Goal: Transaction & Acquisition: Register for event/course

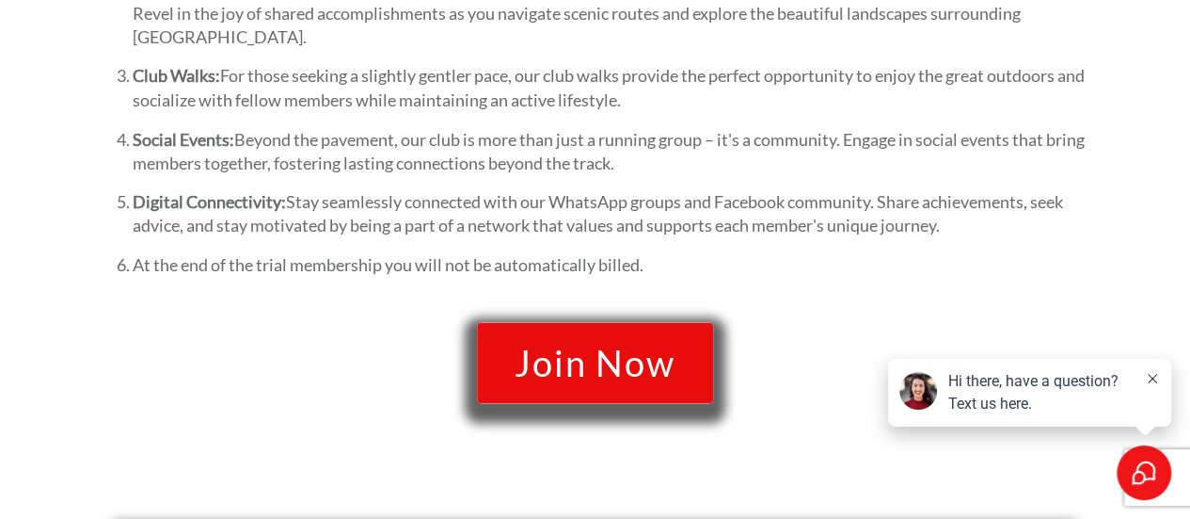
scroll to position [1654, 0]
click at [550, 368] on span "Join Now" at bounding box center [595, 363] width 161 height 40
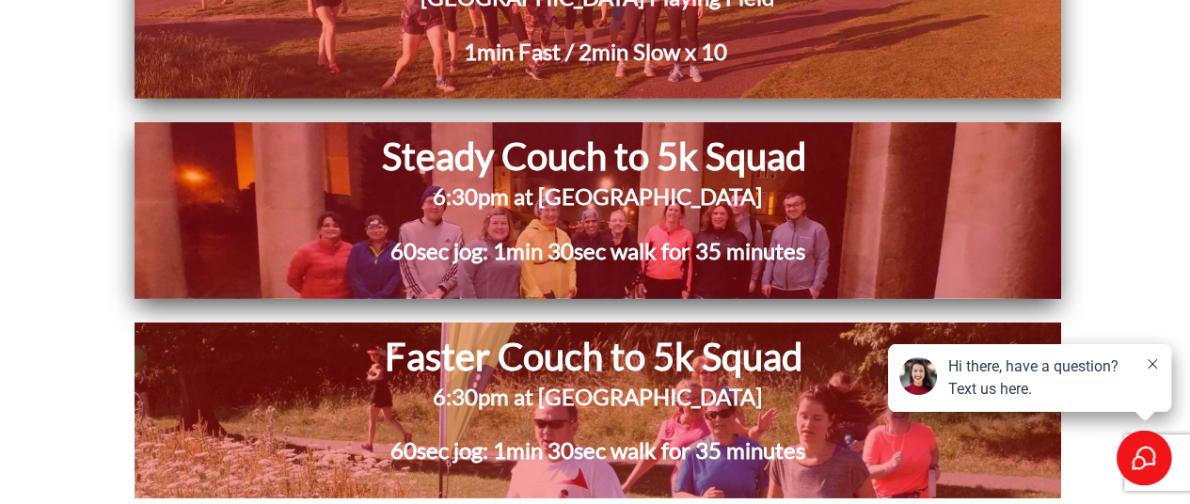
scroll to position [2666, 0]
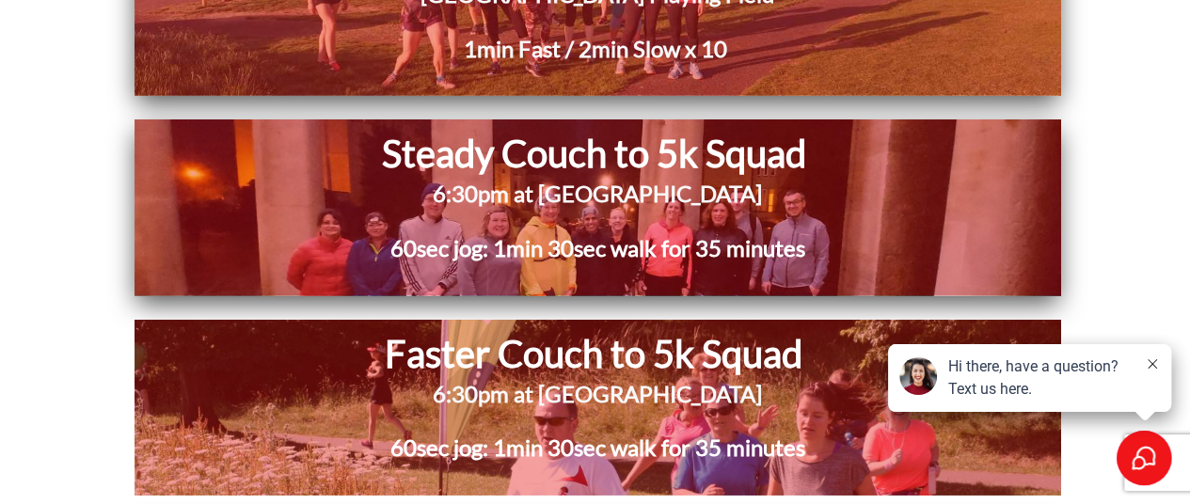
click at [1152, 365] on icon at bounding box center [1152, 363] width 9 height 9
click at [1161, 368] on div "Hi there, have a question? Text us here." at bounding box center [1029, 378] width 283 height 68
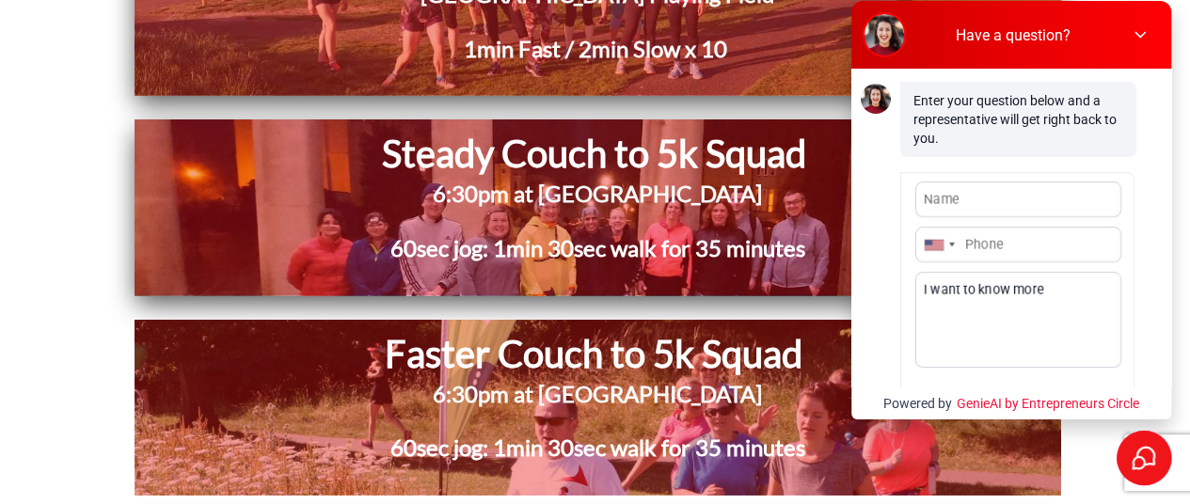
click at [1142, 25] on icon at bounding box center [1139, 34] width 19 height 19
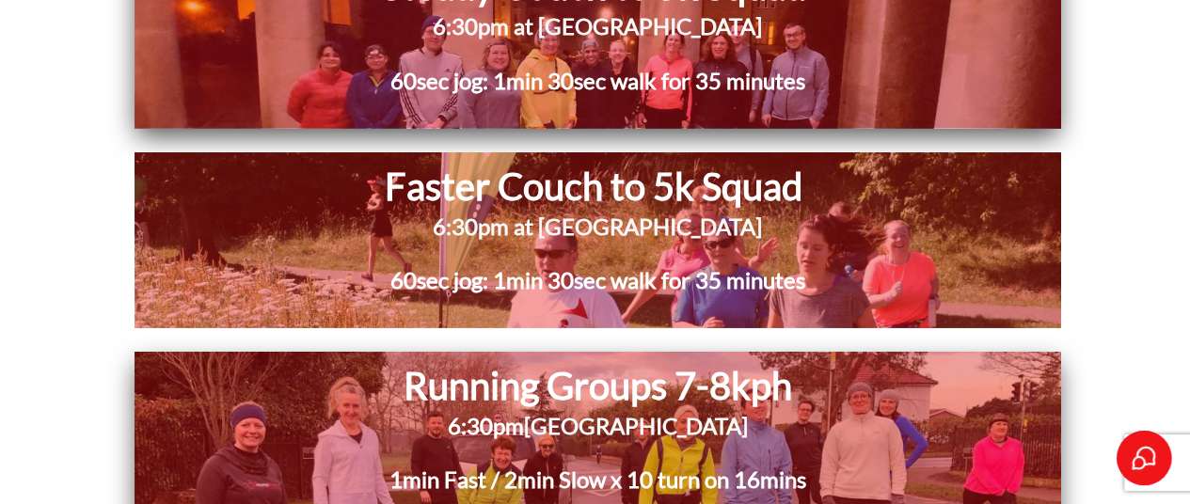
scroll to position [2928, 0]
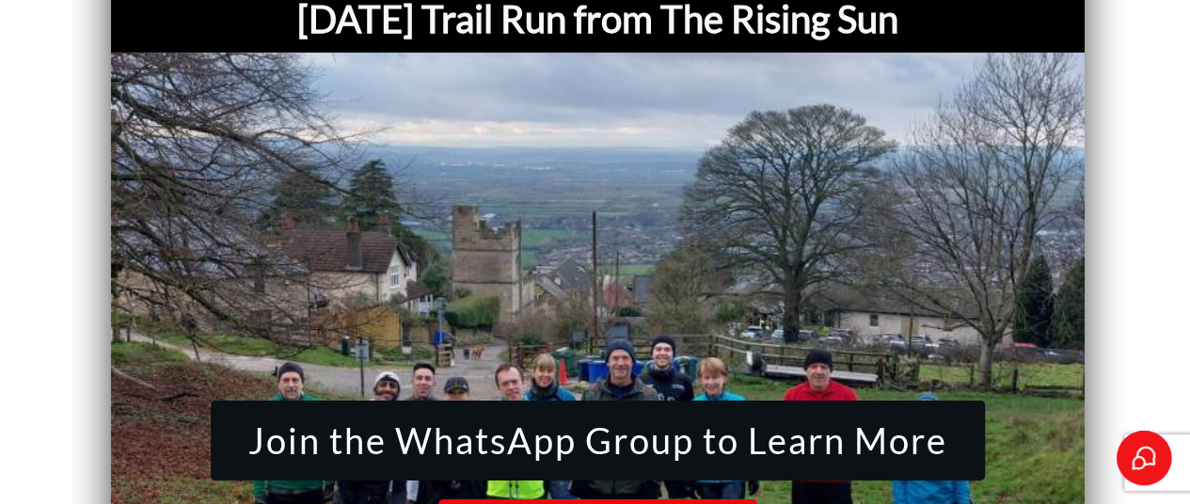
scroll to position [6780, 0]
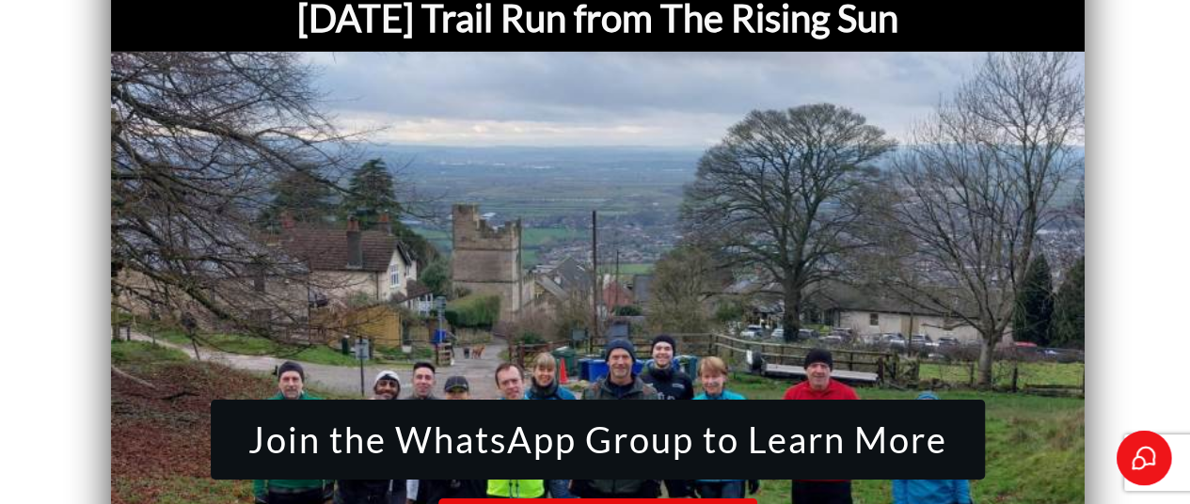
click at [740, 421] on span "Join the WhatsApp Group to Learn More" at bounding box center [597, 441] width 699 height 40
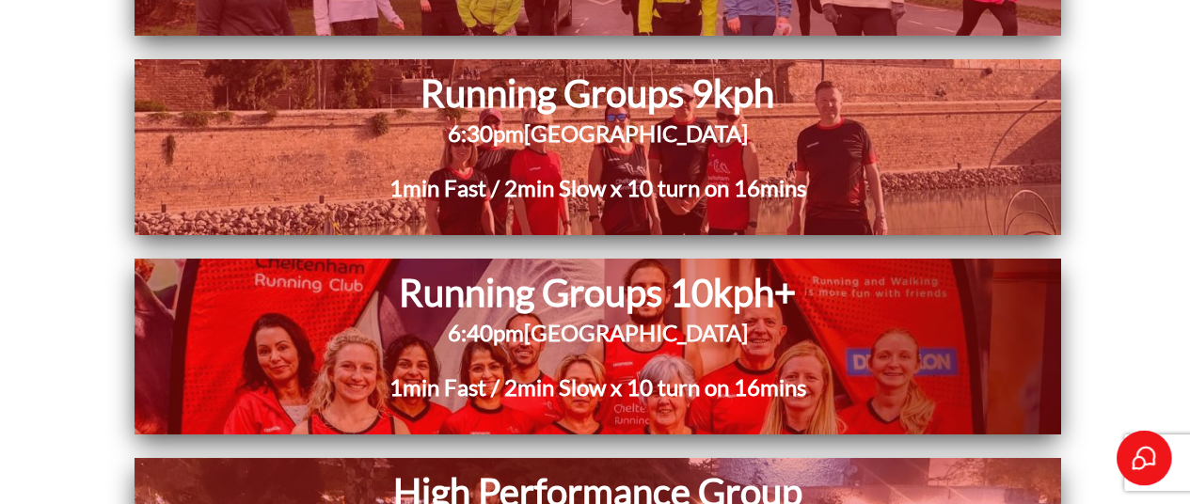
scroll to position [3327, 0]
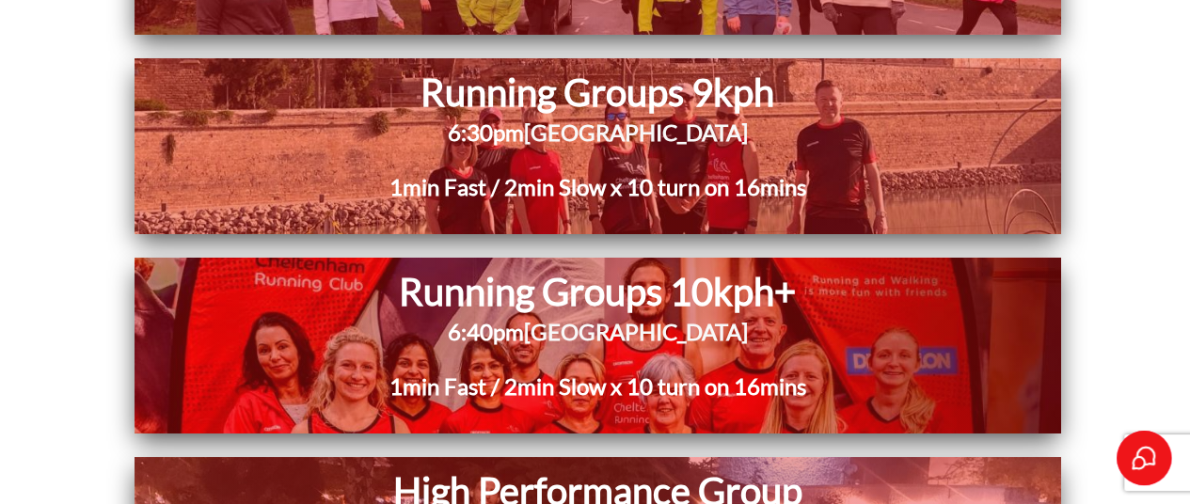
click at [719, 294] on h1 "Running Groups 10kph+" at bounding box center [597, 291] width 666 height 49
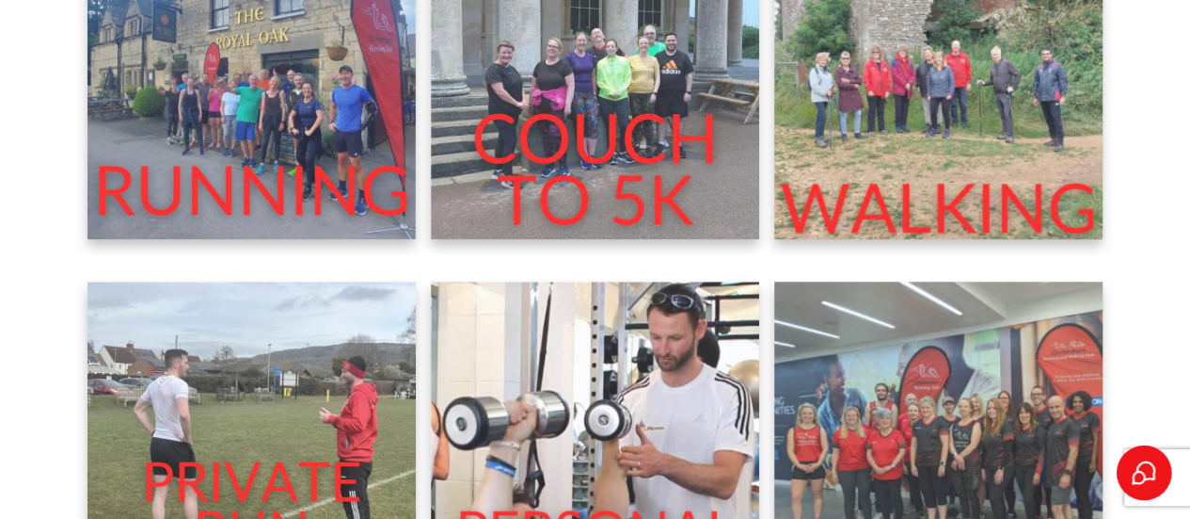
scroll to position [594, 0]
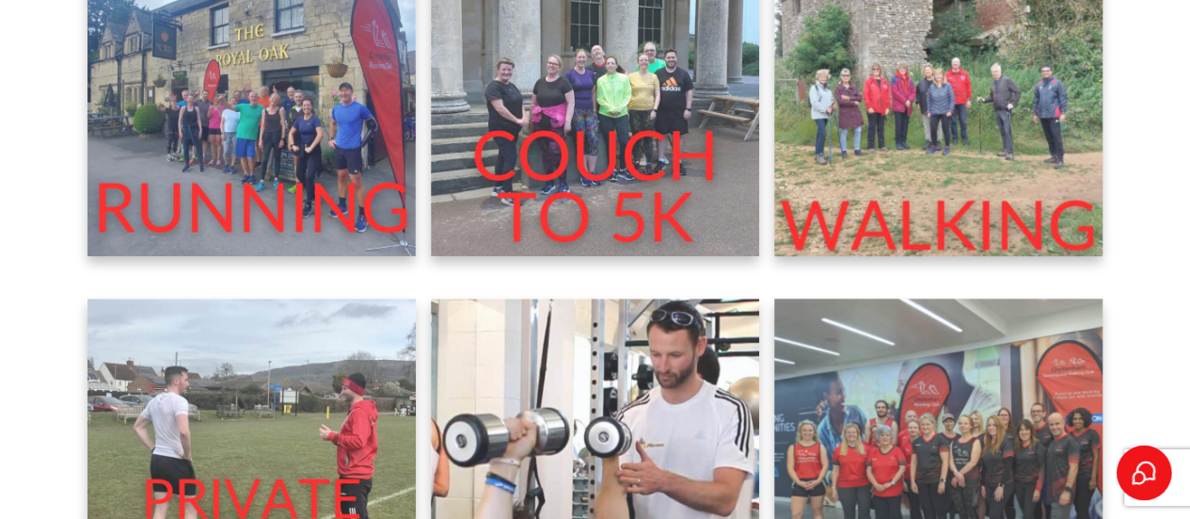
click at [256, 176] on img at bounding box center [252, 91] width 329 height 329
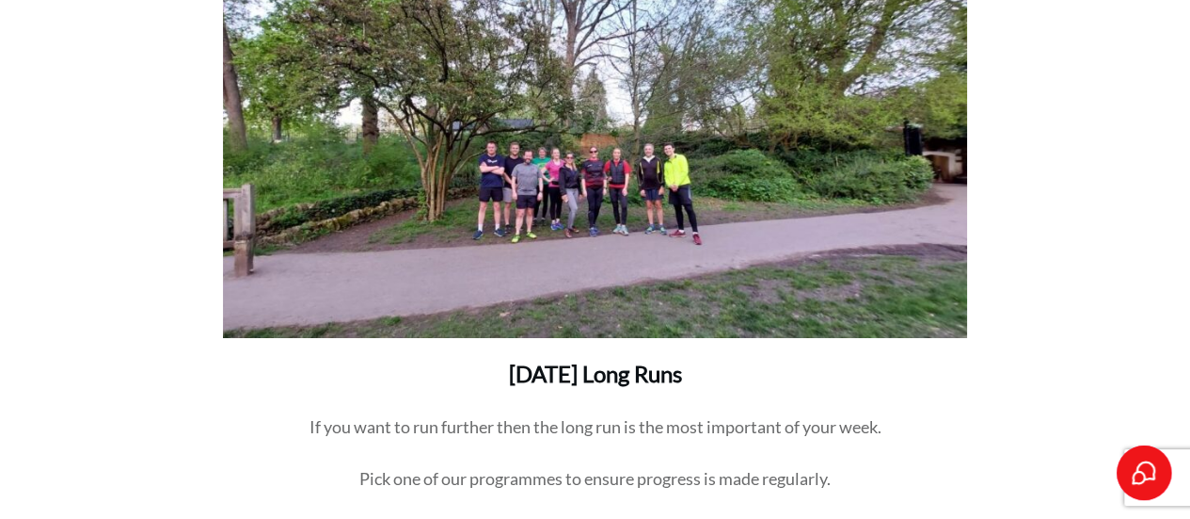
scroll to position [3477, 0]
